Goal: Navigation & Orientation: Find specific page/section

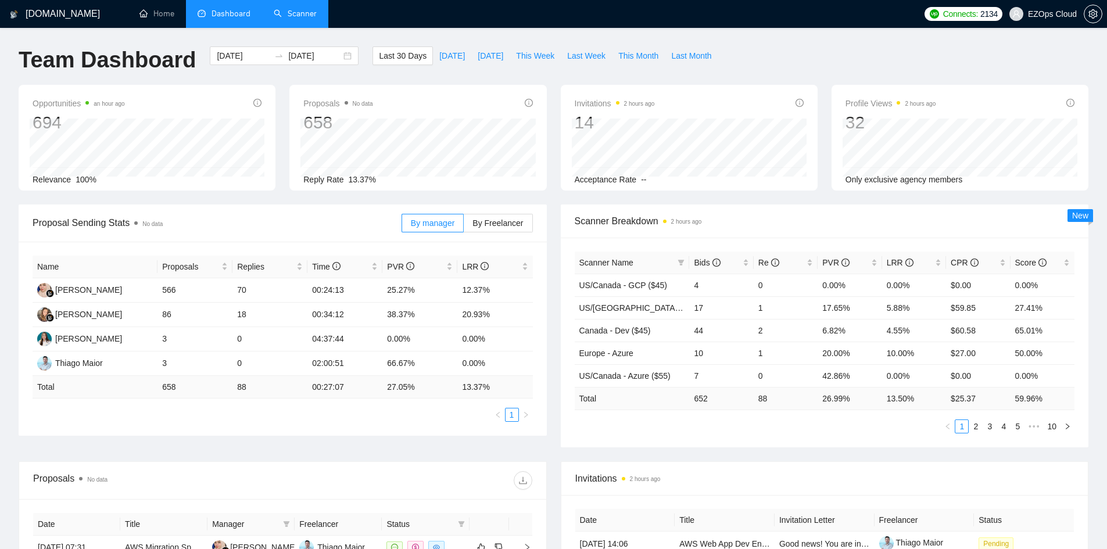
click at [278, 9] on link "Scanner" at bounding box center [295, 14] width 43 height 10
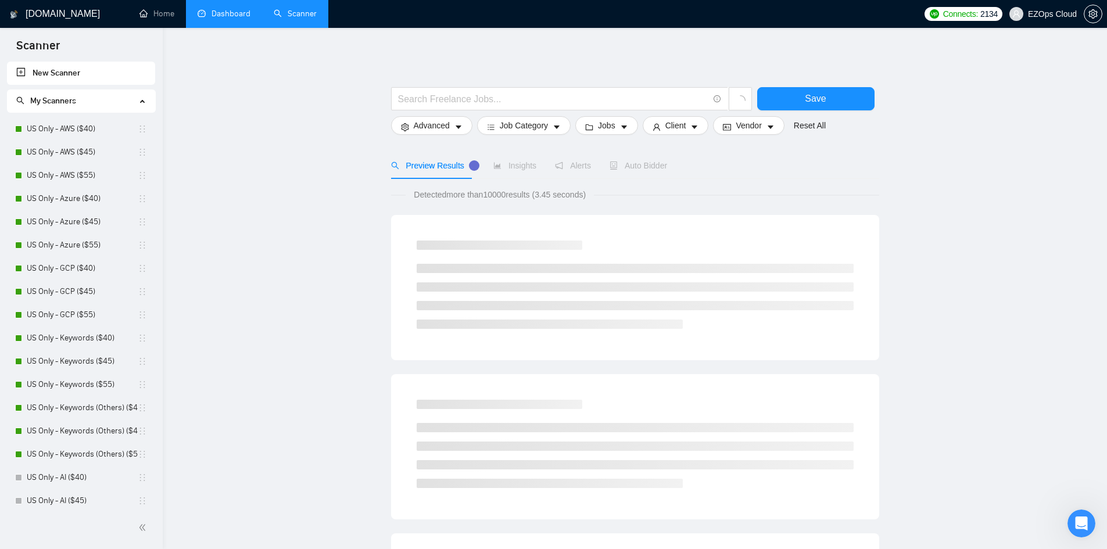
click at [198, 9] on link "Dashboard" at bounding box center [224, 14] width 53 height 10
